Goal: Transaction & Acquisition: Purchase product/service

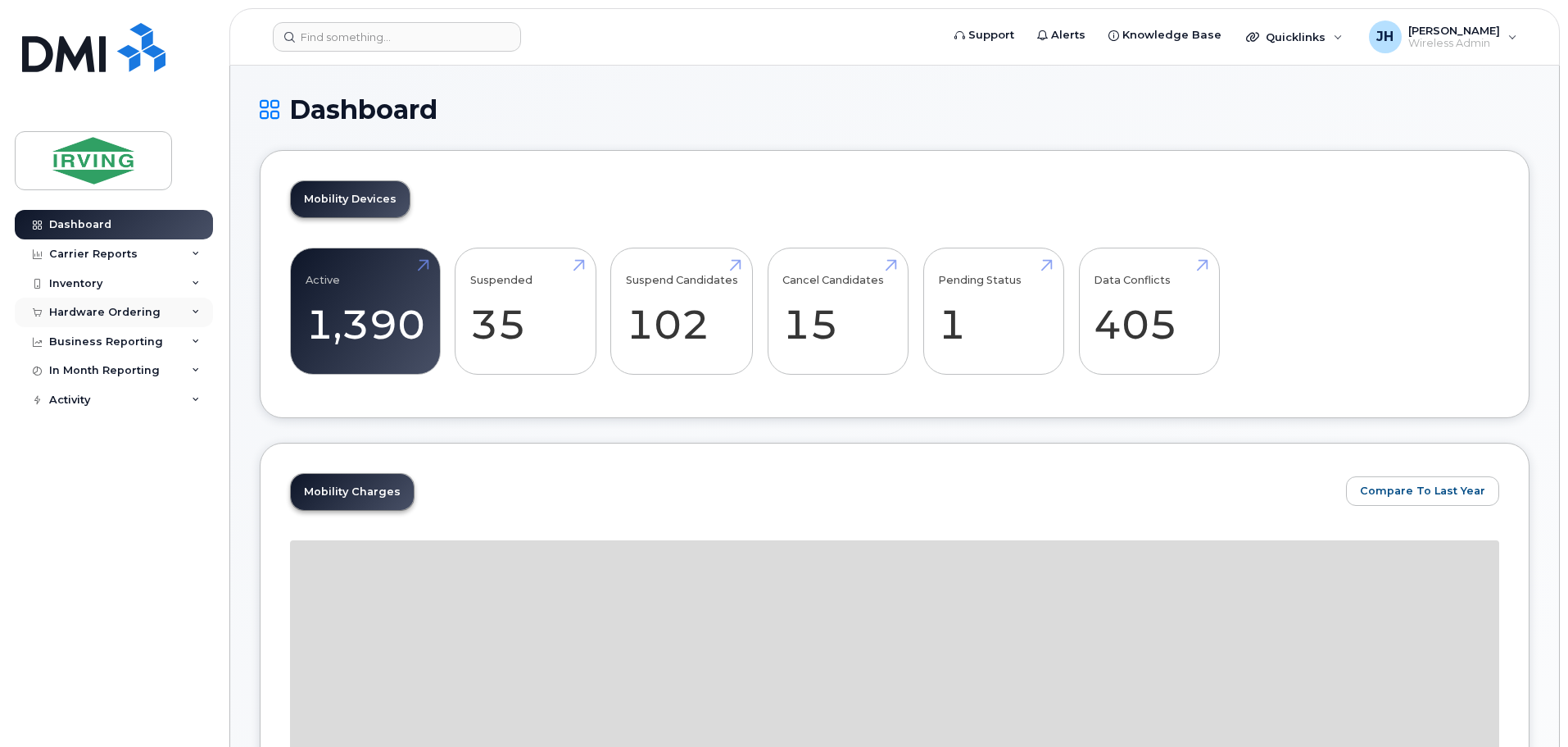
click at [98, 313] on div "Hardware Ordering" at bounding box center [104, 312] width 111 height 13
click at [79, 372] on div "Orders" at bounding box center [77, 374] width 40 height 15
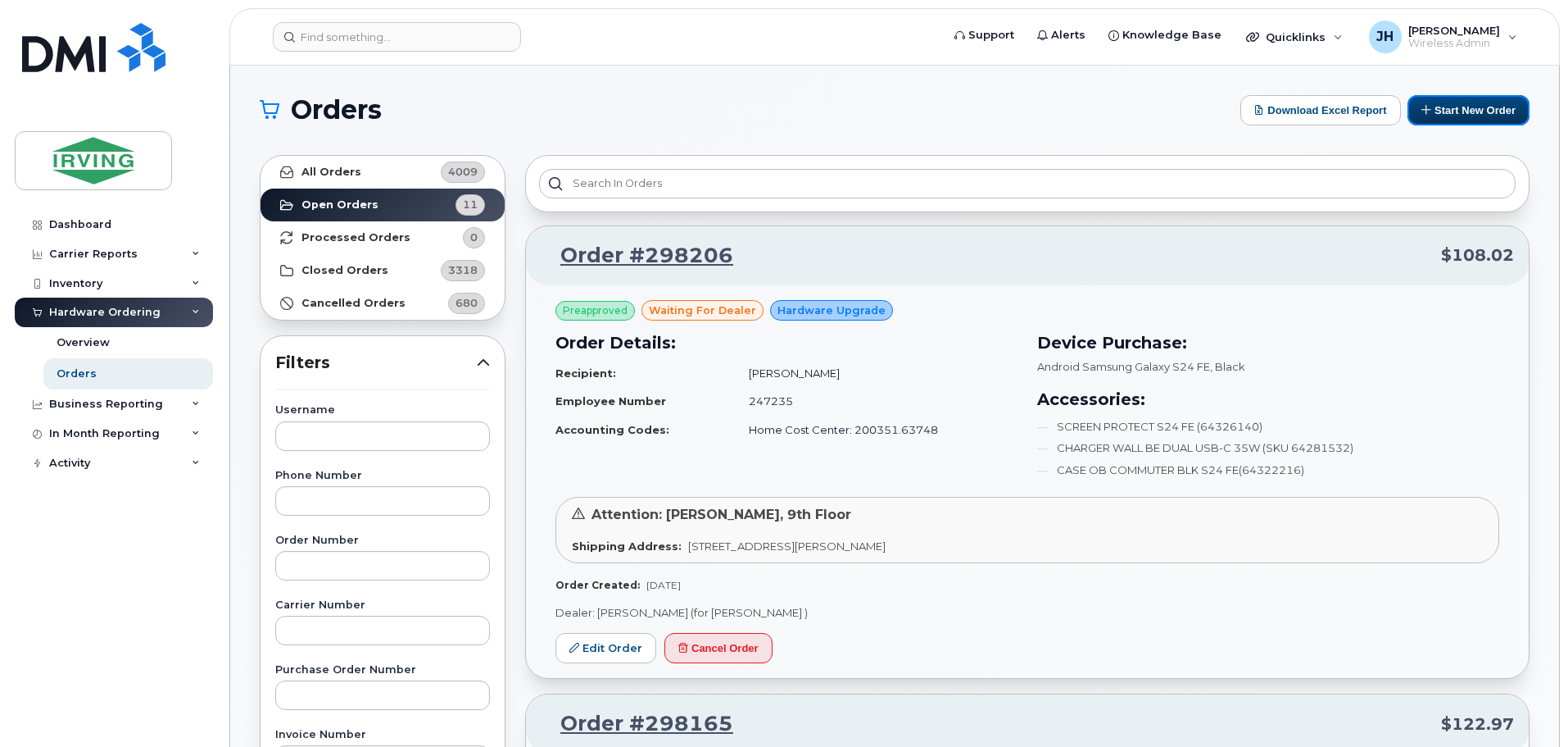
drag, startPoint x: 1457, startPoint y: 110, endPoint x: 1354, endPoint y: 131, distance: 105.1
click at [1457, 110] on button "Start New Order" at bounding box center [1469, 110] width 122 height 30
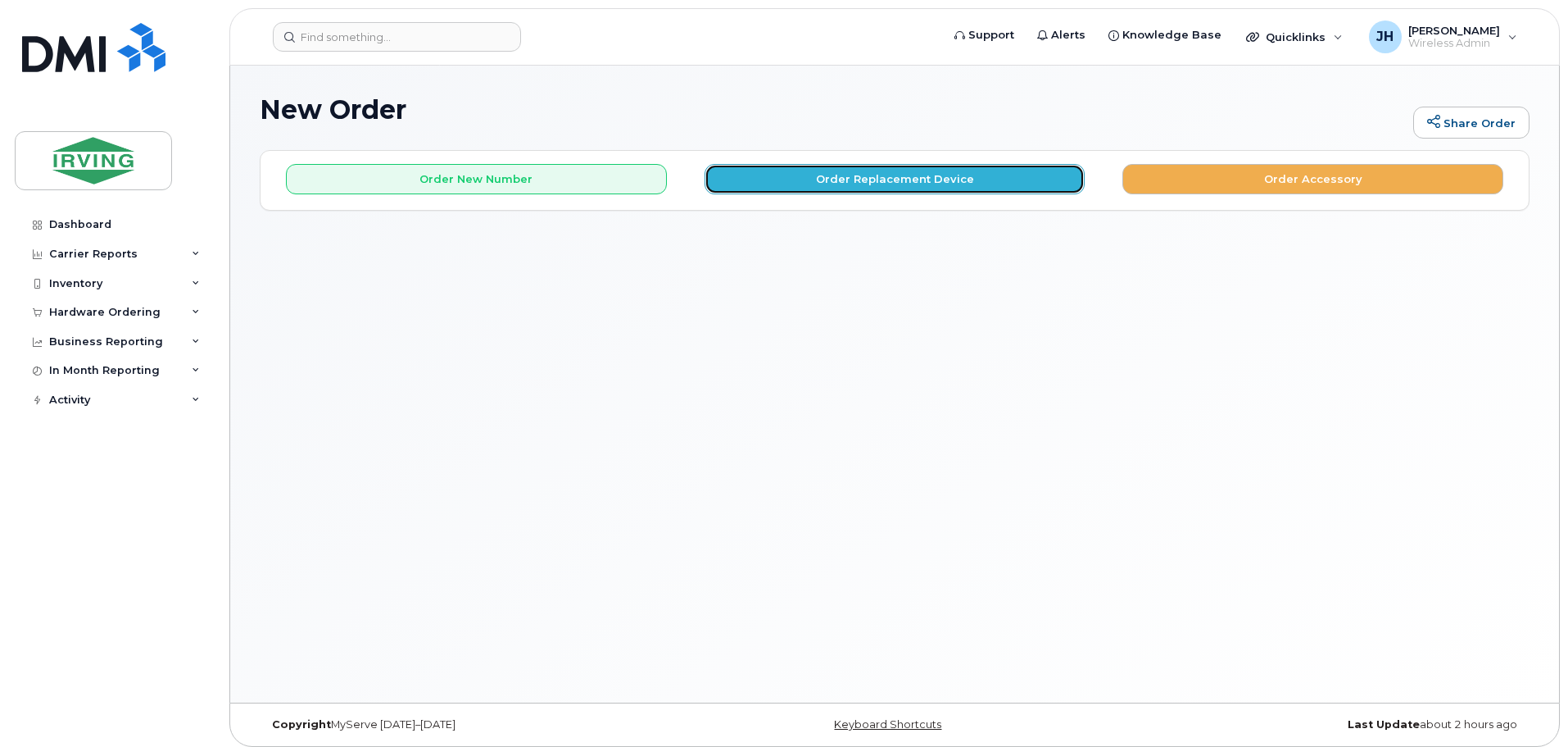
click at [888, 175] on button "Order Replacement Device" at bounding box center [895, 178] width 381 height 30
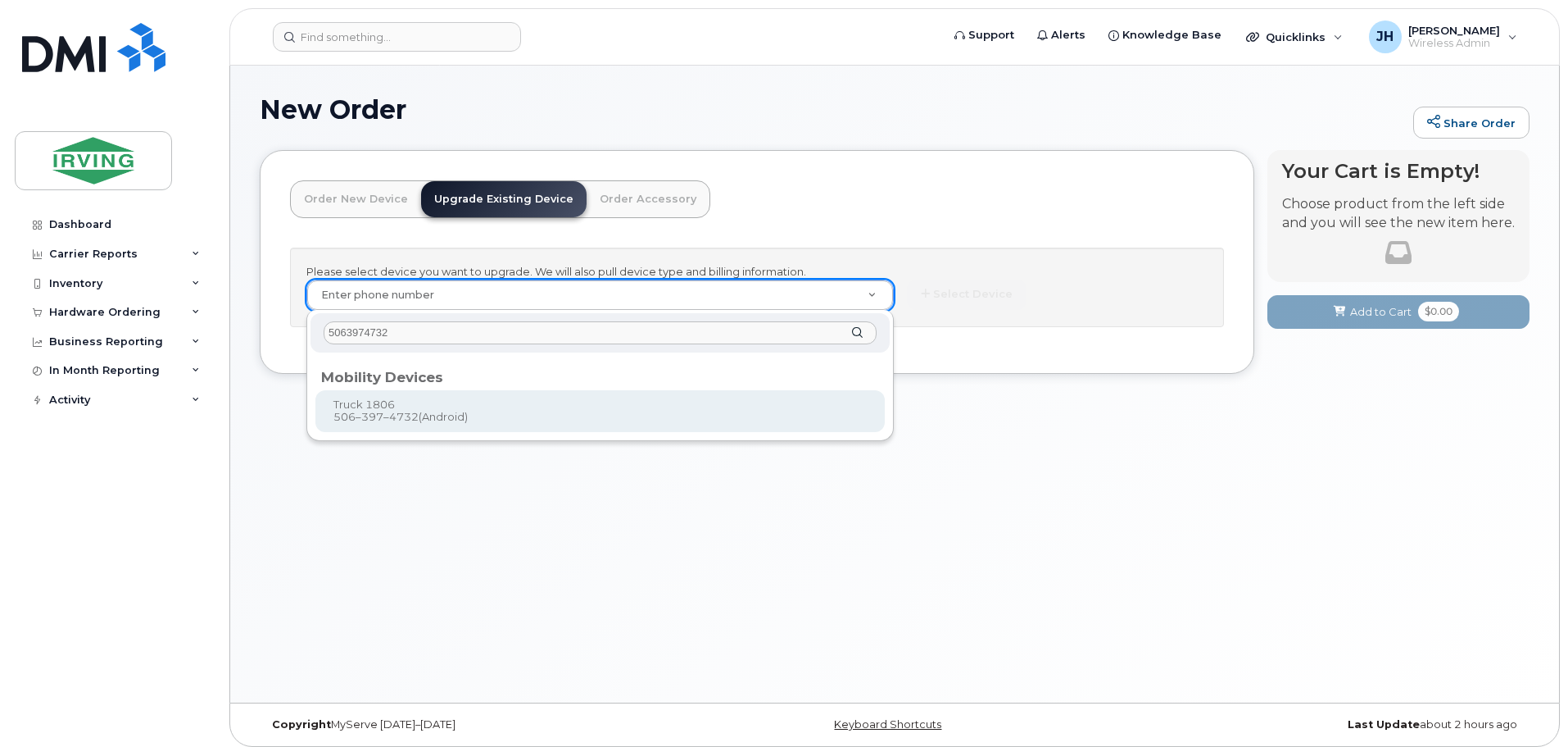
type input "5063974732"
type input "698274"
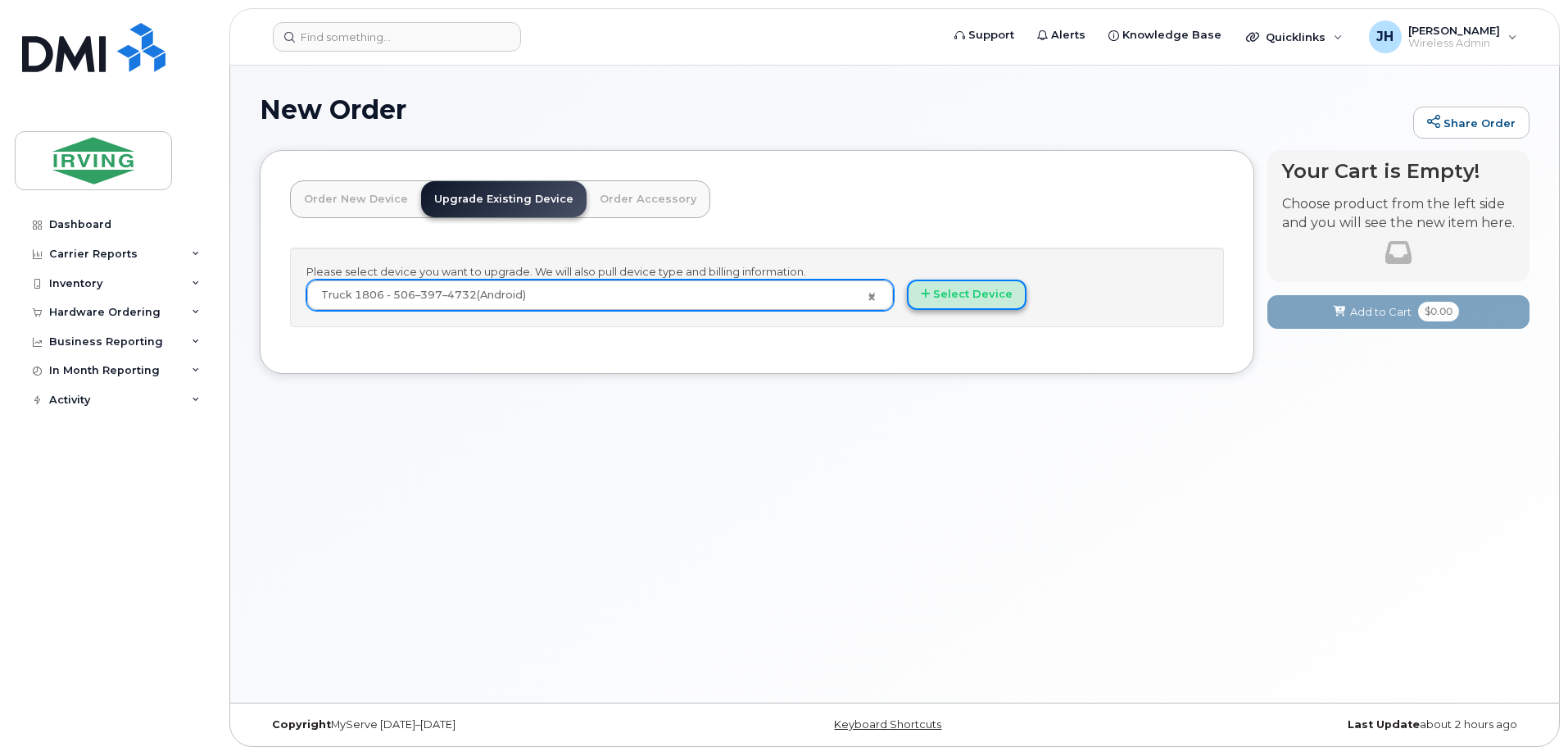
click at [1000, 292] on button "Select Device" at bounding box center [966, 294] width 119 height 30
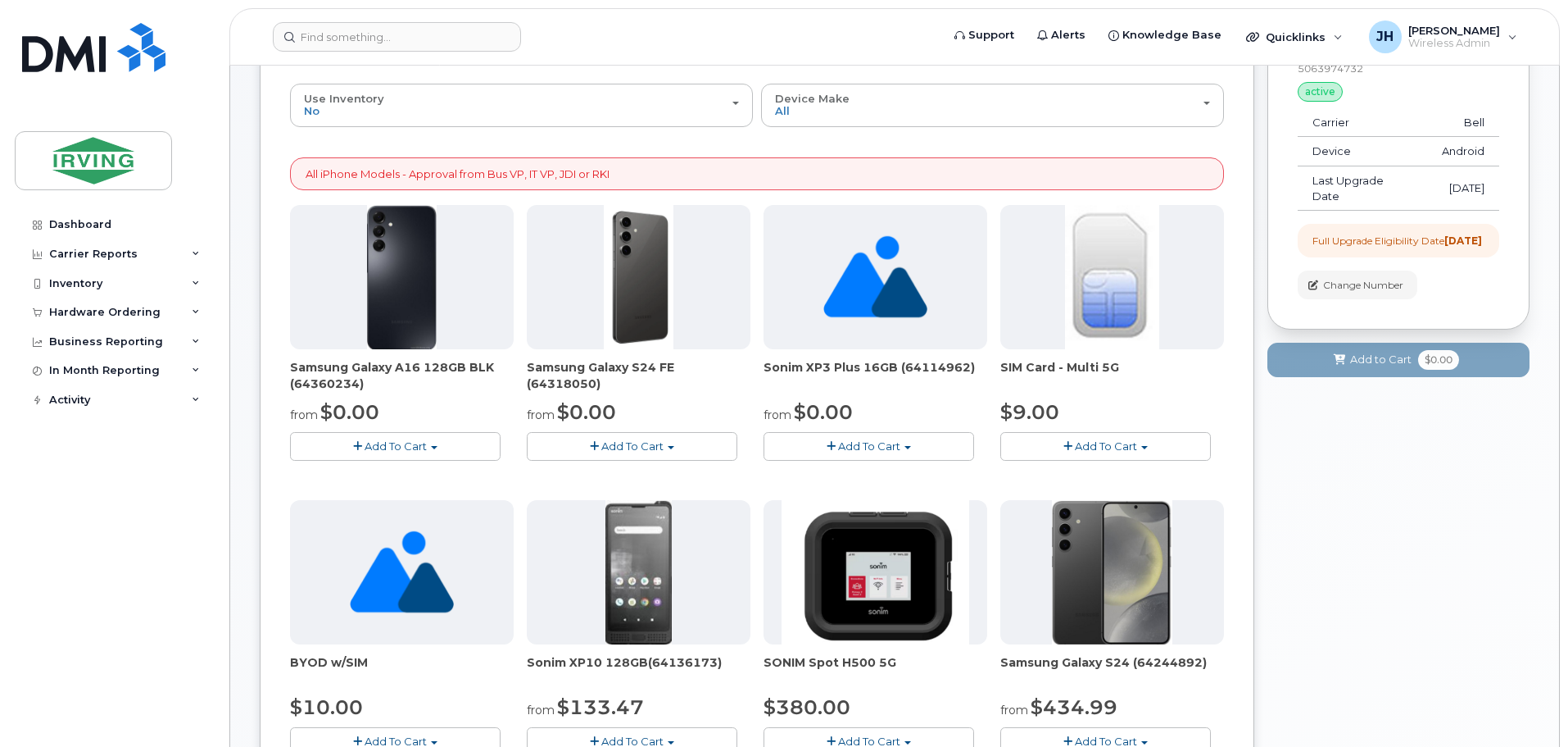
scroll to position [82, 0]
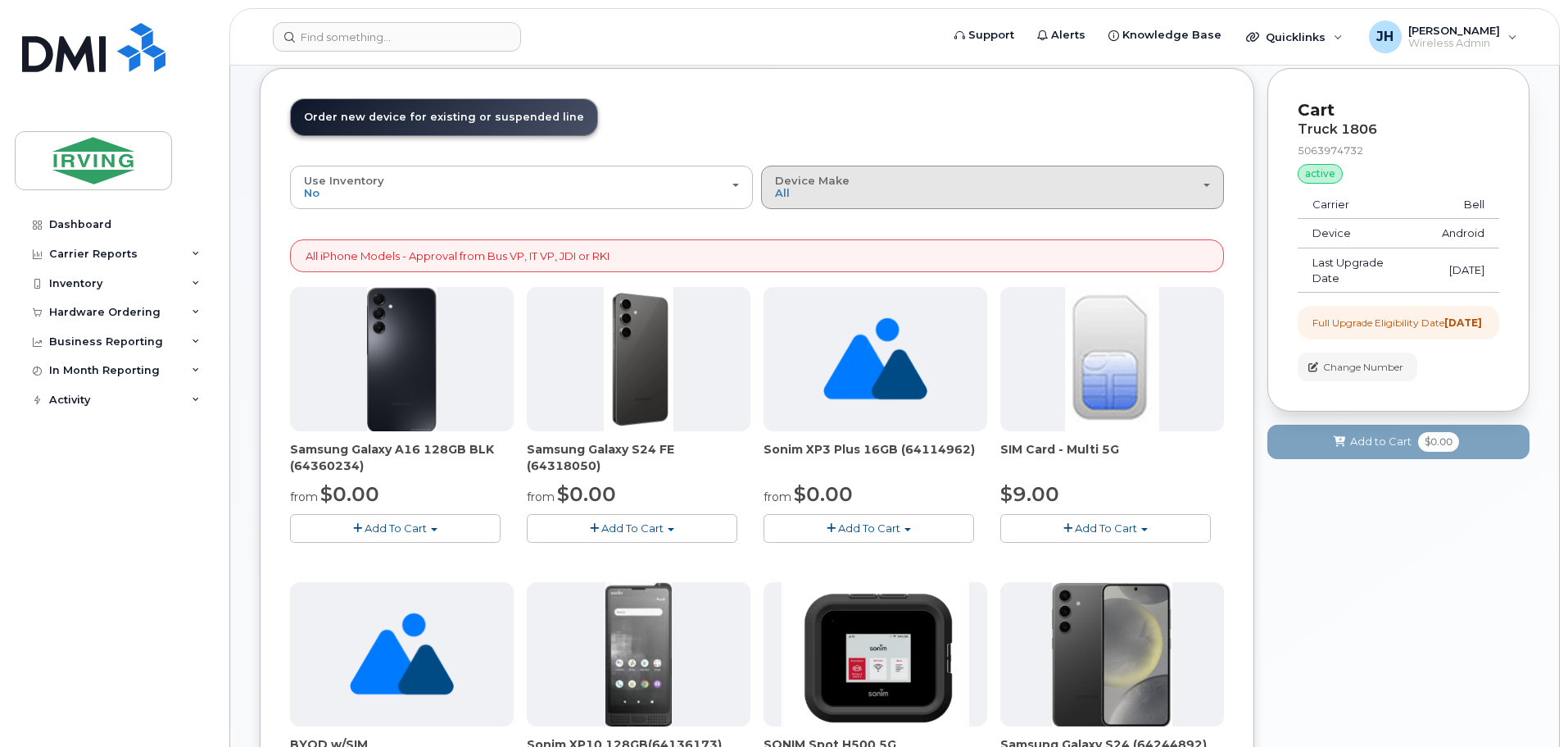
click at [1207, 185] on span "button" at bounding box center [1207, 185] width 7 height 3
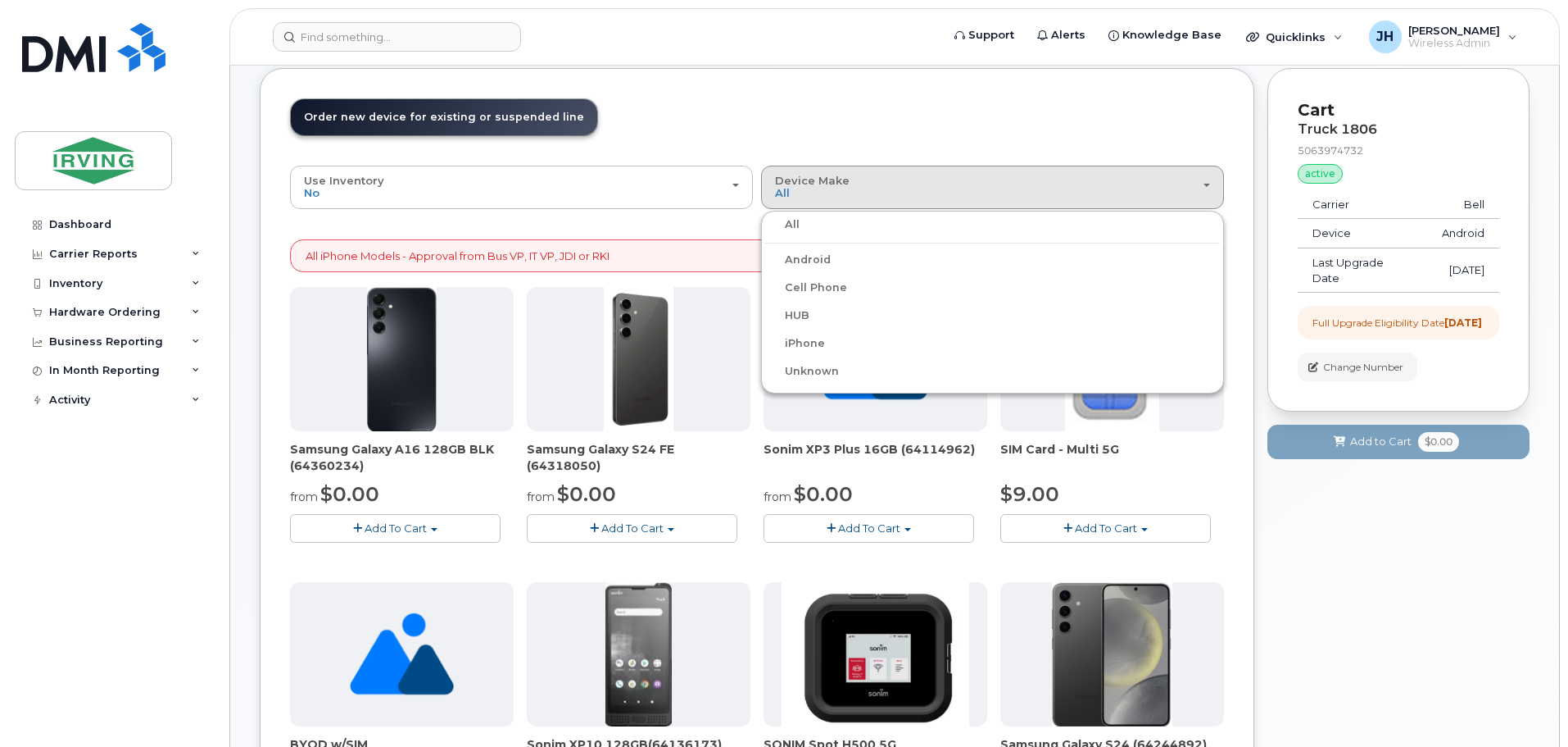
click at [988, 119] on header "Order New Device Upgrade Existing Device Order Accessory Order new device and n…" at bounding box center [756, 131] width 934 height 67
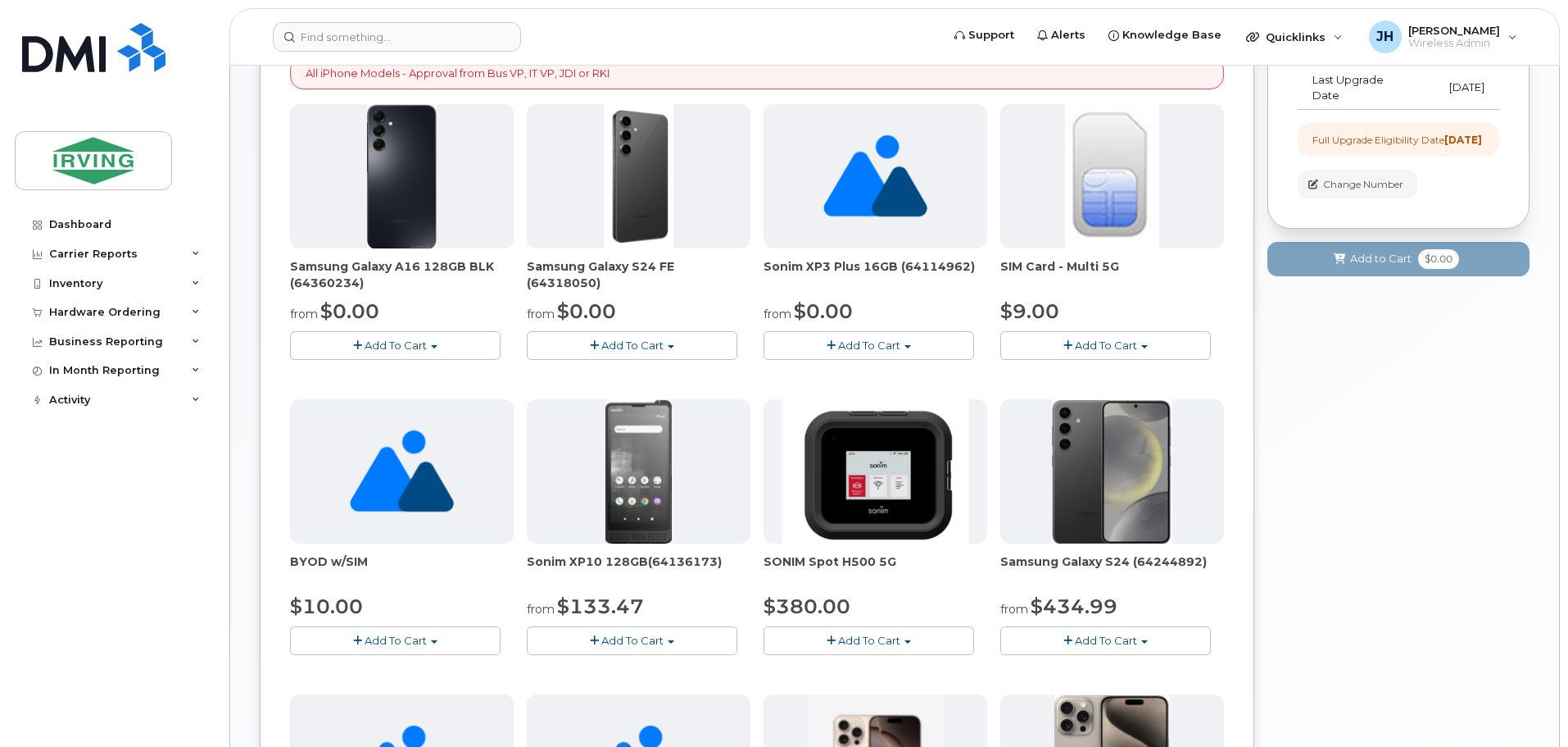
scroll to position [246, 0]
